Goal: Information Seeking & Learning: Check status

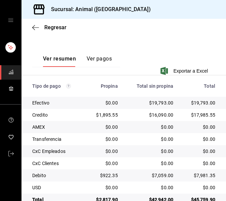
scroll to position [163, 0]
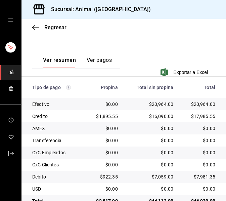
scroll to position [163, 0]
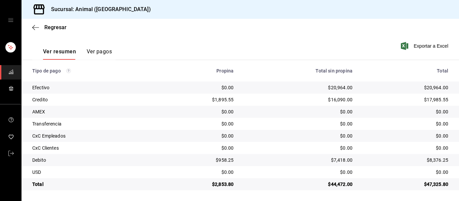
scroll to position [95, 0]
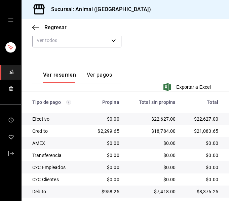
scroll to position [163, 0]
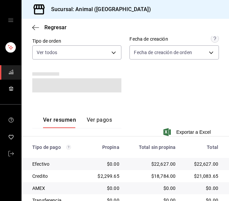
scroll to position [166, 0]
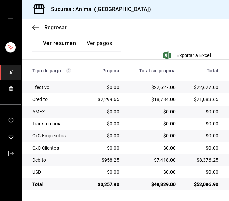
scroll to position [163, 0]
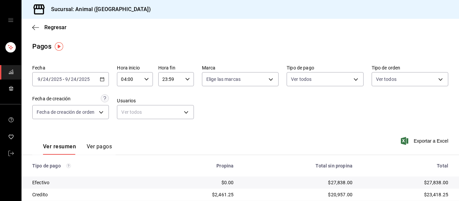
click at [228, 117] on div "Fecha 2025-09-24 9 / 24 / 2025 - 2025-09-24 9 / 24 / 2025 Hora inicio 04:00 Hor…" at bounding box center [240, 94] width 416 height 65
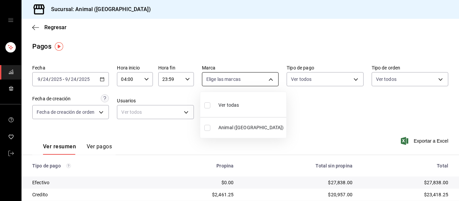
click at [228, 77] on body "Sucursal: Animal (Puebla) Regresar Pagos Fecha 2025-09-24 9 / 24 / 2025 - 2025-…" at bounding box center [229, 100] width 459 height 201
click at [228, 104] on li "Ver todas" at bounding box center [243, 105] width 86 height 20
type input "96838179-8fbb-4073-aae3-1789726318c8"
checkbox input "true"
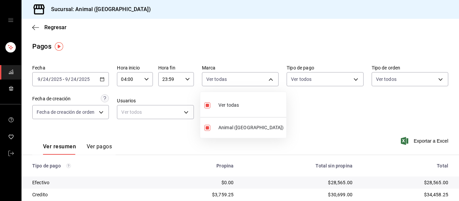
click at [211, 44] on div at bounding box center [229, 100] width 459 height 201
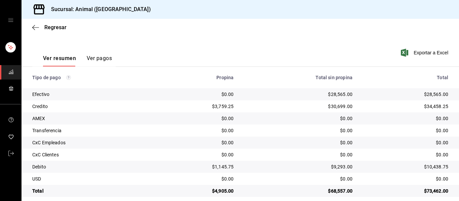
scroll to position [95, 0]
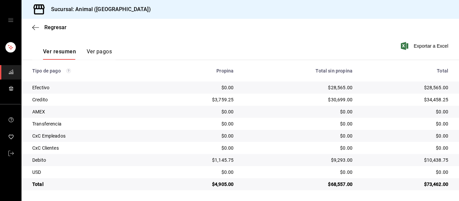
click at [247, 37] on div "Ver resumen Ver pagos Exportar a Excel" at bounding box center [239, 50] width 437 height 36
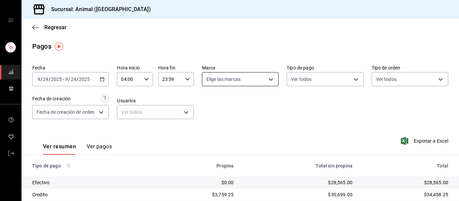
click at [267, 79] on body "Sucursal: Animal (Puebla) Regresar Pagos Fecha 2025-09-24 9 / 24 / 2025 - 2025-…" at bounding box center [229, 100] width 459 height 201
click at [231, 104] on span "Ver todas" at bounding box center [228, 105] width 20 height 7
type input "96838179-8fbb-4073-aae3-1789726318c8"
checkbox input "true"
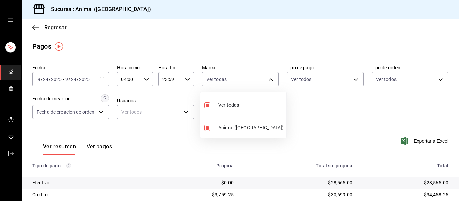
click at [268, 50] on div at bounding box center [229, 100] width 459 height 201
click at [297, 108] on div "Fecha 2025-09-24 9 / 24 / 2025 - 2025-09-24 9 / 24 / 2025 Hora inicio 04:00 Hor…" at bounding box center [240, 94] width 416 height 65
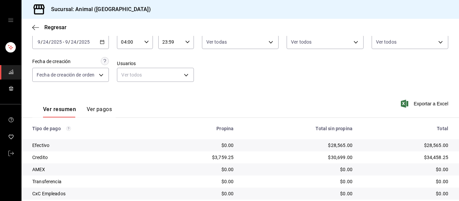
scroll to position [95, 0]
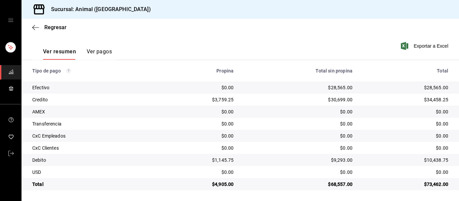
click at [135, 27] on div "Regresar" at bounding box center [239, 27] width 437 height 17
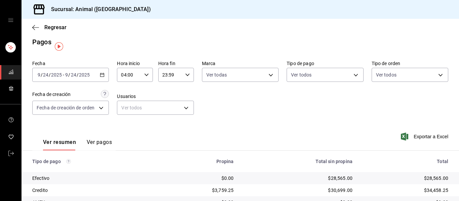
scroll to position [0, 0]
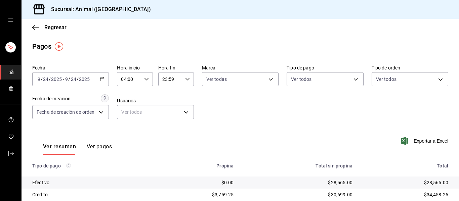
click at [163, 37] on main "Regresar Pagos Fecha 2025-09-24 9 / 24 / 2025 - 2025-09-24 9 / 24 / 2025 Hora i…" at bounding box center [239, 157] width 437 height 277
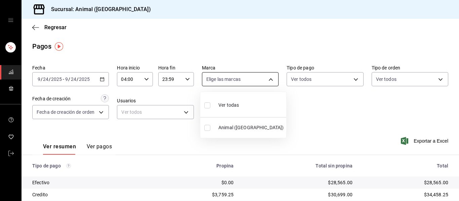
click at [269, 78] on body "Sucursal: Animal ([GEOGRAPHIC_DATA]) Regresar Pagos Fecha [DATE] [DATE] - [DATE…" at bounding box center [229, 100] width 459 height 201
click at [237, 103] on span "Ver todas" at bounding box center [228, 105] width 20 height 7
type input "96838179-8fbb-4073-aae3-1789726318c8"
checkbox input "true"
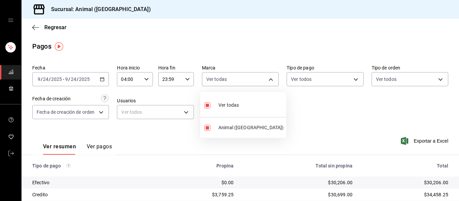
click at [101, 81] on div at bounding box center [229, 100] width 459 height 201
click at [101, 80] on icon "button" at bounding box center [102, 79] width 5 height 5
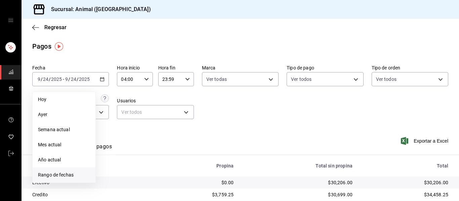
click at [65, 175] on span "Rango de fechas" at bounding box center [64, 175] width 52 height 7
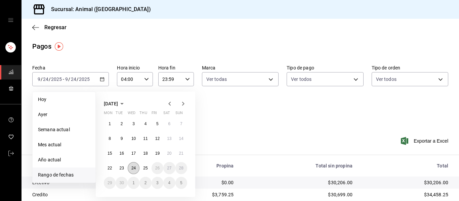
click at [138, 169] on button "24" at bounding box center [134, 168] width 12 height 12
click at [148, 168] on button "25" at bounding box center [145, 168] width 12 height 12
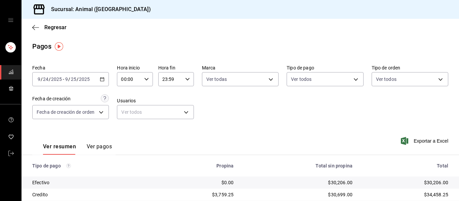
click at [150, 76] on div "00:00 Hora inicio" at bounding box center [135, 79] width 36 height 14
click at [128, 107] on button "01" at bounding box center [124, 112] width 15 height 13
type input "01:00"
click at [127, 107] on button "05" at bounding box center [124, 109] width 15 height 13
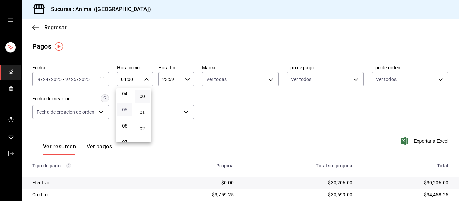
type input "05:00"
click at [188, 79] on div at bounding box center [229, 100] width 459 height 201
click at [186, 79] on \(Stroke\) "button" at bounding box center [187, 79] width 4 height 2
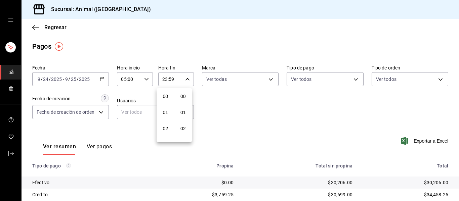
scroll to position [914, 0]
click at [167, 98] on button "21" at bounding box center [165, 101] width 15 height 13
type input "21:59"
click at [167, 98] on span "04" at bounding box center [165, 96] width 7 height 5
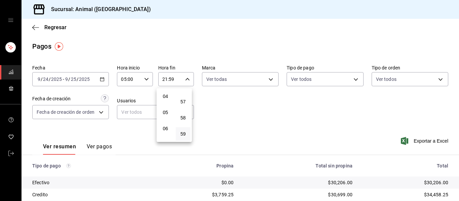
type input "04:59"
click at [265, 76] on div at bounding box center [229, 100] width 459 height 201
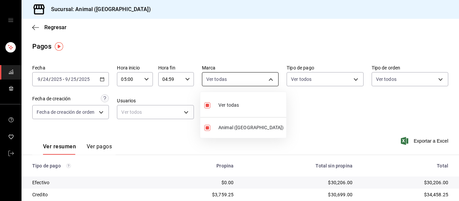
click at [248, 80] on body "Sucursal: Animal (Puebla) Regresar Pagos Fecha 2025-09-24 9 / 24 / 2025 - 2025-…" at bounding box center [229, 100] width 459 height 201
click at [235, 107] on span "Ver todas" at bounding box center [228, 105] width 20 height 7
checkbox input "false"
click at [235, 107] on span "Ver todas" at bounding box center [228, 105] width 20 height 7
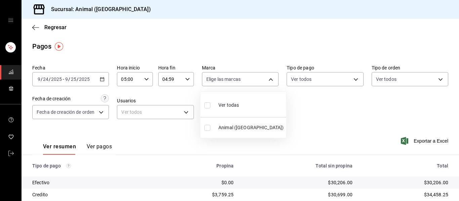
type input "96838179-8fbb-4073-aae3-1789726318c8"
checkbox input "true"
click at [305, 110] on div at bounding box center [229, 100] width 459 height 201
click at [367, 123] on div "Fecha 2025-09-24 9 / 24 / 2025 - 2025-09-25 9 / 25 / 2025 Hora inicio 05:00 Hor…" at bounding box center [240, 94] width 416 height 65
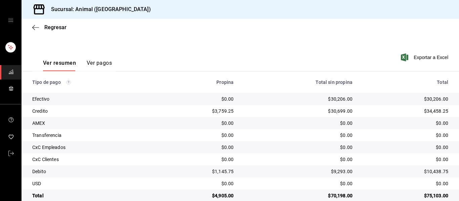
scroll to position [94, 0]
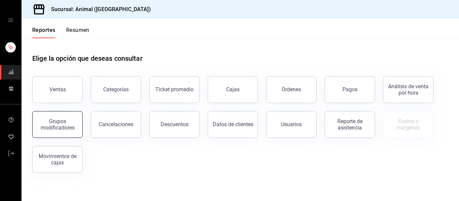
click at [70, 124] on div "Grupos modificadores" at bounding box center [58, 124] width 42 height 13
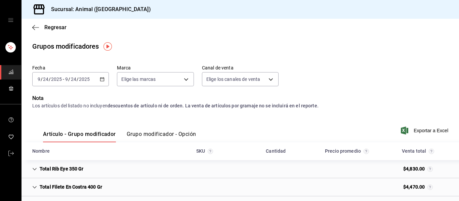
click at [6, 18] on div "mailbox folders" at bounding box center [10, 20] width 21 height 40
click at [10, 20] on icon "open drawer" at bounding box center [10, 19] width 5 height 3
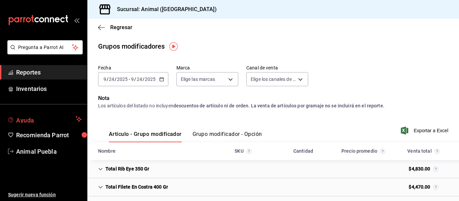
click at [46, 119] on span "Ayuda" at bounding box center [44, 119] width 57 height 8
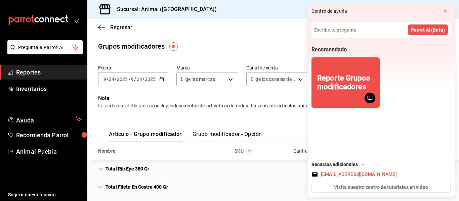
click at [51, 69] on span "Reportes" at bounding box center [49, 72] width 66 height 9
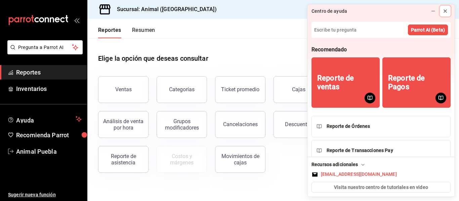
click at [440, 12] on button at bounding box center [445, 11] width 11 height 11
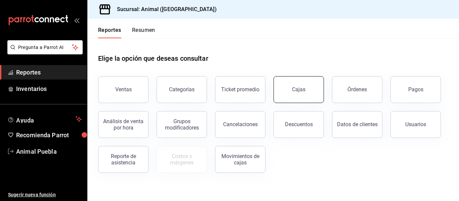
click at [310, 87] on link "Cajas" at bounding box center [298, 89] width 50 height 27
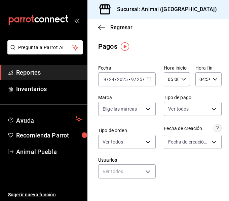
click at [77, 18] on icon "open_drawer_menu" at bounding box center [76, 19] width 5 height 5
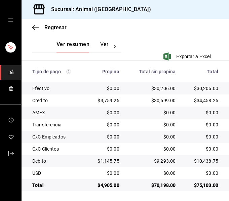
scroll to position [163, 0]
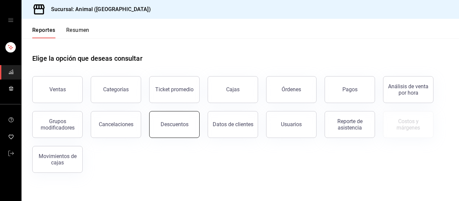
click at [193, 128] on button "Descuentos" at bounding box center [174, 124] width 50 height 27
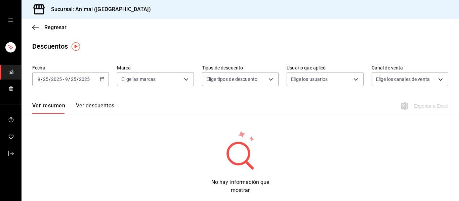
click at [100, 77] on icon "button" at bounding box center [102, 79] width 5 height 5
click at [101, 78] on \(Stroke\) "button" at bounding box center [102, 80] width 4 height 4
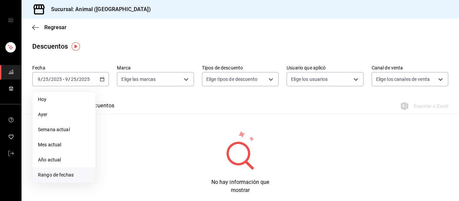
click at [60, 171] on li "Rango de fechas" at bounding box center [64, 175] width 63 height 15
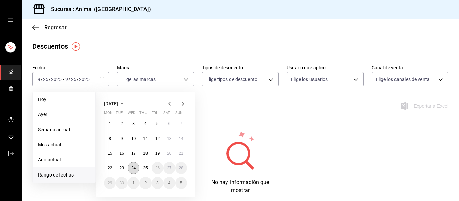
click at [135, 165] on button "24" at bounding box center [134, 168] width 12 height 12
click at [144, 166] on abbr "25" at bounding box center [145, 168] width 4 height 5
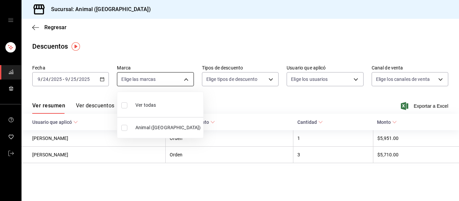
click at [186, 82] on body "Sucursal: Animal (Puebla) Regresar Descuentos Fecha 2025-09-24 9 / 24 / 2025 - …" at bounding box center [229, 100] width 459 height 201
click at [154, 102] on span "Ver todas" at bounding box center [145, 105] width 20 height 7
type input "96838179-8fbb-4073-aae3-1789726318c8"
checkbox input "true"
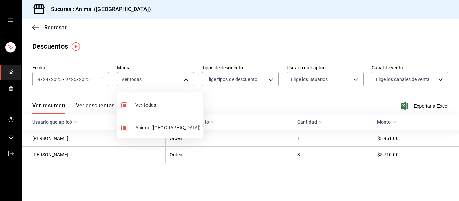
click at [291, 95] on div at bounding box center [229, 100] width 459 height 201
click at [334, 108] on div "Ver resumen Ver descuentos Exportar a Excel" at bounding box center [239, 103] width 437 height 19
click at [100, 105] on button "Ver descuentos" at bounding box center [95, 107] width 38 height 11
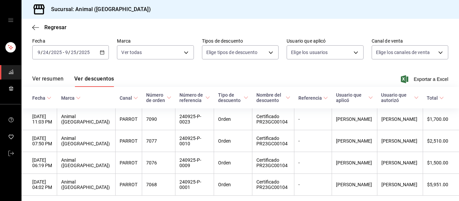
scroll to position [52, 0]
